Goal: Information Seeking & Learning: Learn about a topic

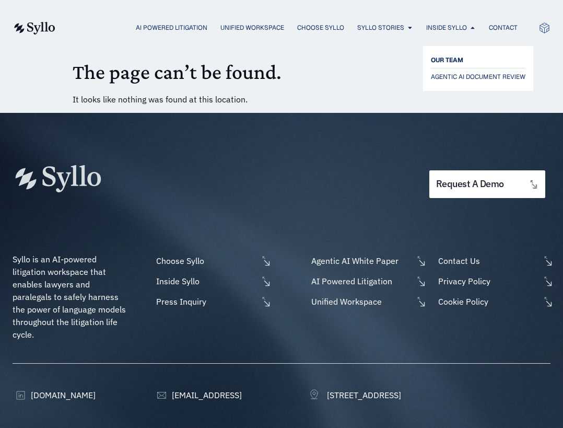
click at [458, 63] on span "OUR TEAM" at bounding box center [447, 60] width 32 height 13
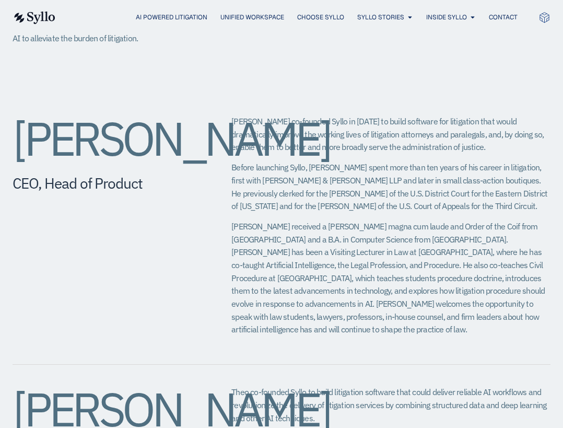
scroll to position [366, 0]
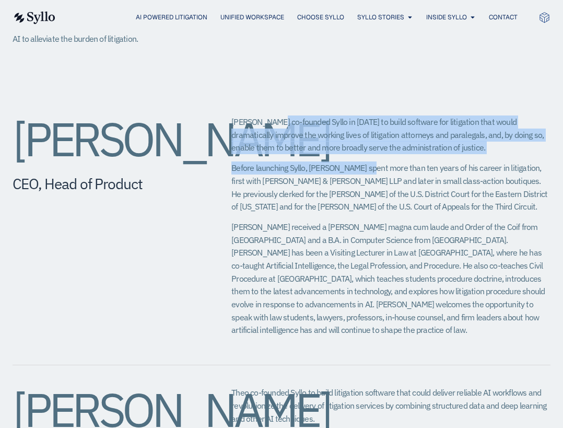
drag, startPoint x: 271, startPoint y: 117, endPoint x: 365, endPoint y: 173, distance: 109.4
click at [365, 173] on div "[PERSON_NAME] co-founded Syllo in [DATE] to build software for litigation that …" at bounding box center [390, 229] width 319 height 228
click at [365, 173] on p "Before launching Syllo, [PERSON_NAME] spent more than ten years of his career i…" at bounding box center [390, 187] width 319 height 52
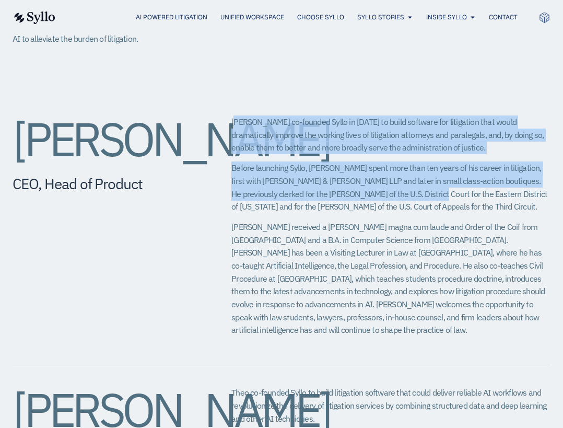
drag, startPoint x: 235, startPoint y: 118, endPoint x: 408, endPoint y: 189, distance: 186.5
click at [408, 189] on div "[PERSON_NAME] co-founded Syllo in [DATE] to build software for litigation that …" at bounding box center [390, 229] width 319 height 228
click at [408, 189] on p "Before launching Syllo, [PERSON_NAME] spent more than ten years of his career i…" at bounding box center [390, 187] width 319 height 52
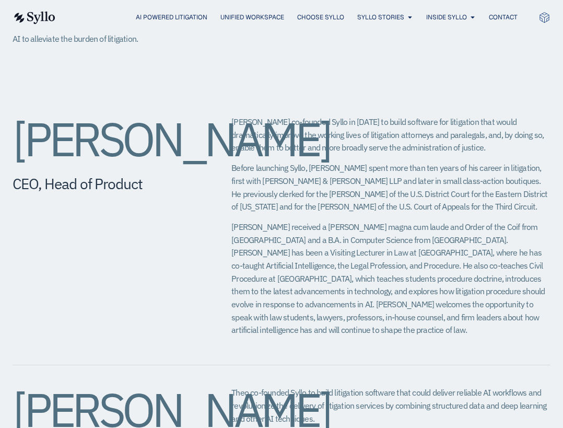
drag, startPoint x: 230, startPoint y: 122, endPoint x: 513, endPoint y: 208, distance: 295.2
click at [513, 208] on div "[PERSON_NAME] CEO, Head of Product [PERSON_NAME] co-founded Syllo in [DATE] to …" at bounding box center [282, 230] width 538 height 271
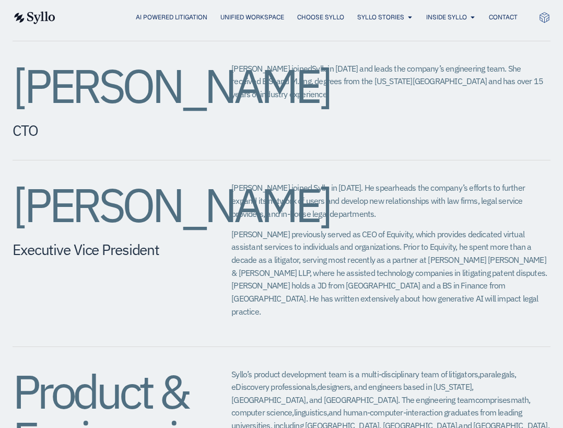
scroll to position [1013, 0]
